Goal: Information Seeking & Learning: Learn about a topic

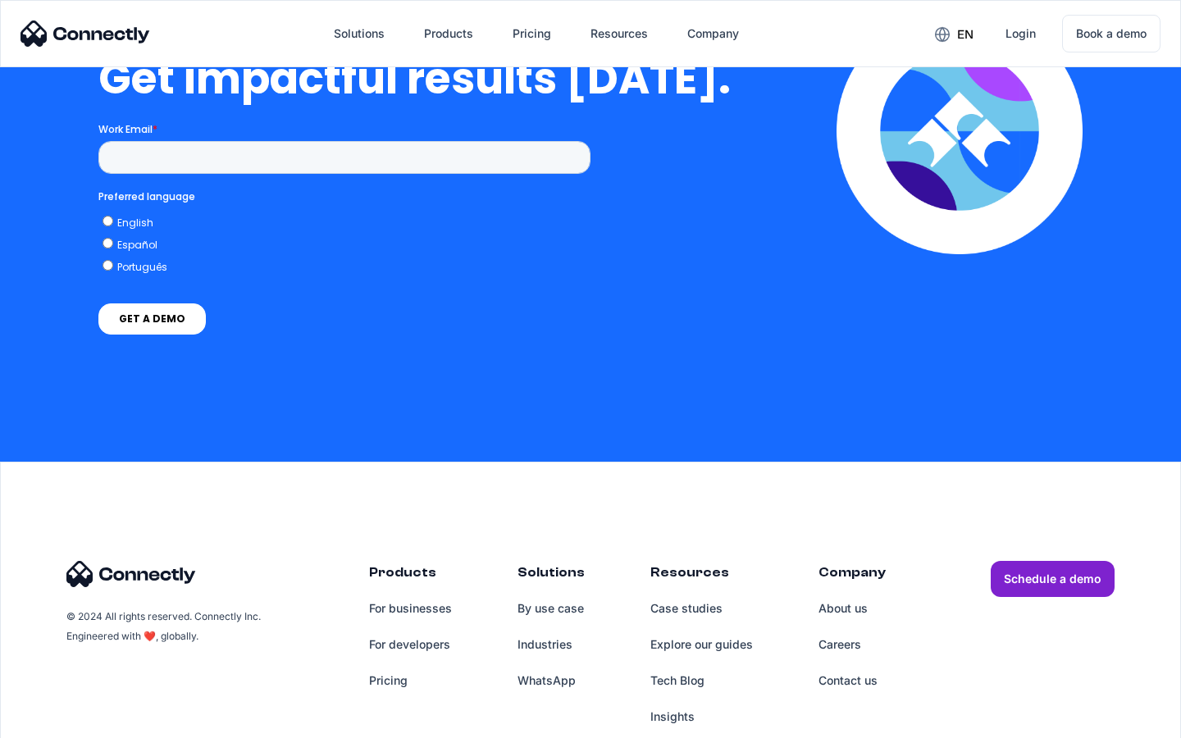
scroll to position [3618, 0]
